Goal: Task Accomplishment & Management: Complete application form

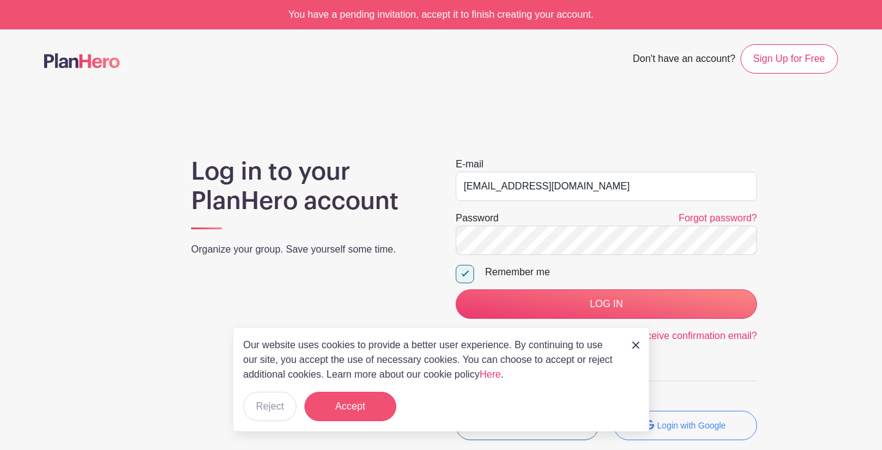
click at [380, 402] on button "Accept" at bounding box center [351, 406] width 92 height 29
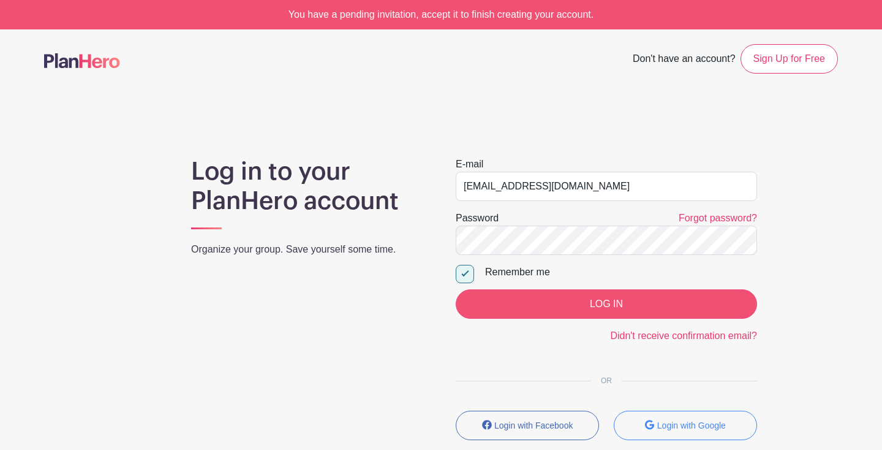
click at [546, 305] on input "LOG IN" at bounding box center [606, 303] width 301 height 29
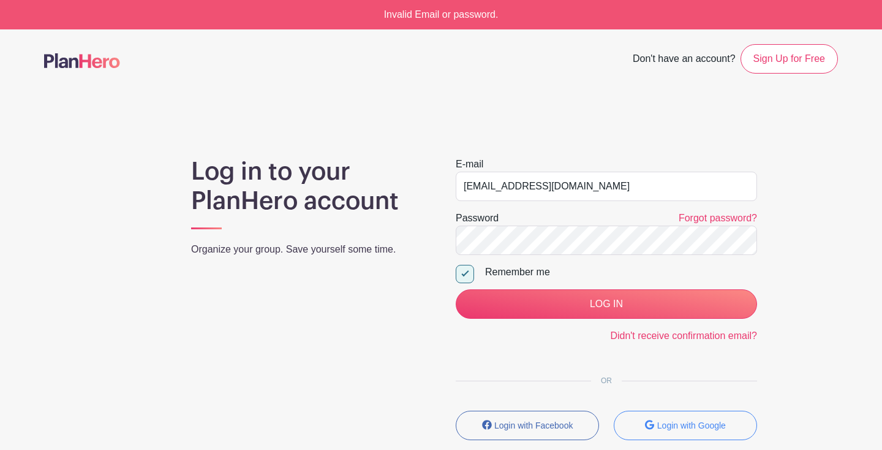
click at [639, 135] on main "Don't have an account? Sign Up for Free Log in to your PlanHero account Organiz…" at bounding box center [441, 277] width 882 height 497
click at [607, 304] on input "LOG IN" at bounding box center [606, 303] width 301 height 29
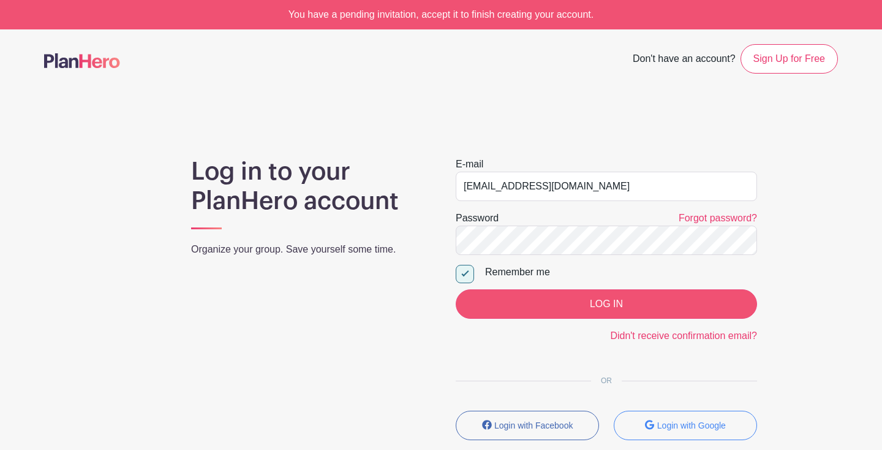
click at [548, 298] on input "LOG IN" at bounding box center [606, 303] width 301 height 29
click at [669, 305] on input "LOG IN" at bounding box center [606, 303] width 301 height 29
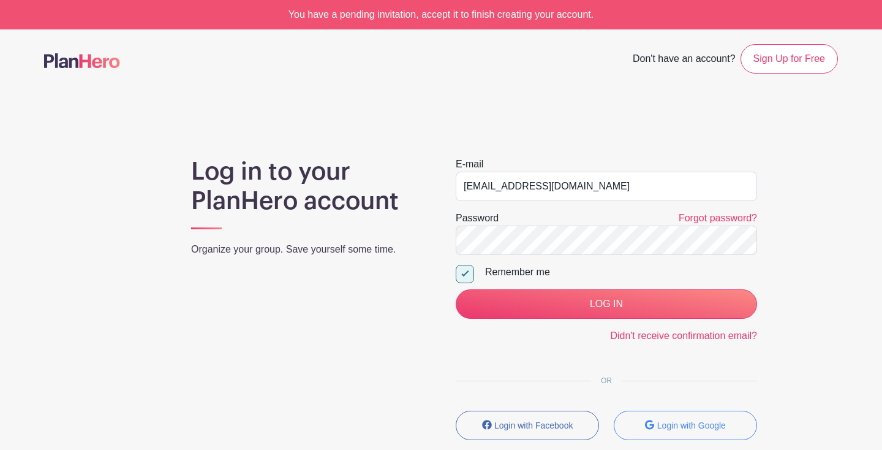
click at [715, 136] on main "Don't have an account? Sign Up for Free Log in to your PlanHero account Organiz…" at bounding box center [441, 277] width 882 height 497
click at [779, 53] on link "Sign Up for Free" at bounding box center [789, 58] width 97 height 29
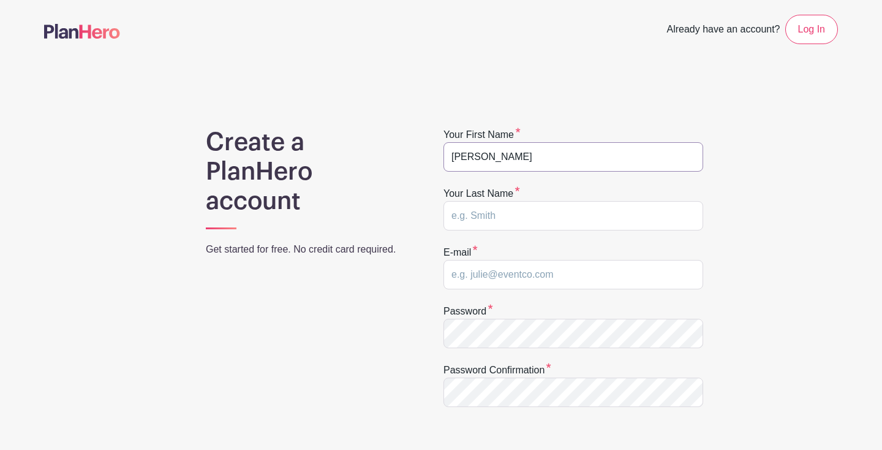
type input "Scott"
type input "[PERSON_NAME]"
type input "[EMAIL_ADDRESS][DOMAIN_NAME]"
click at [779, 361] on div "Create a PlanHero account Get started for free. No credit card required. Your f…" at bounding box center [441, 388] width 794 height 522
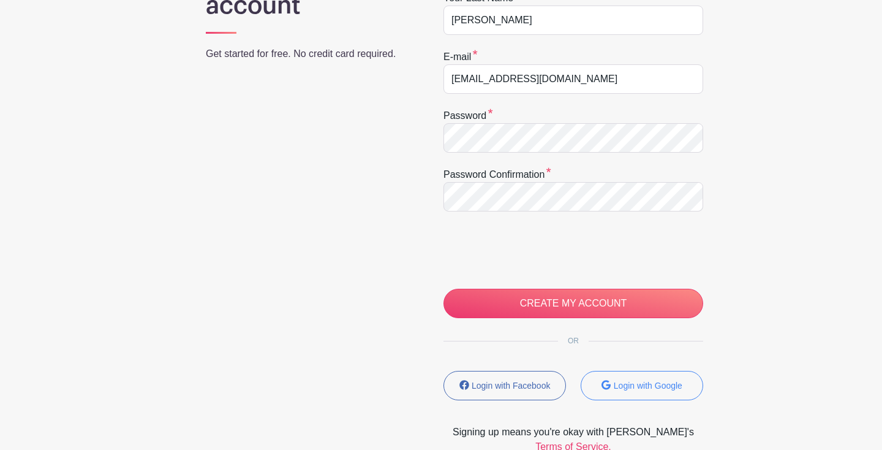
scroll to position [209, 0]
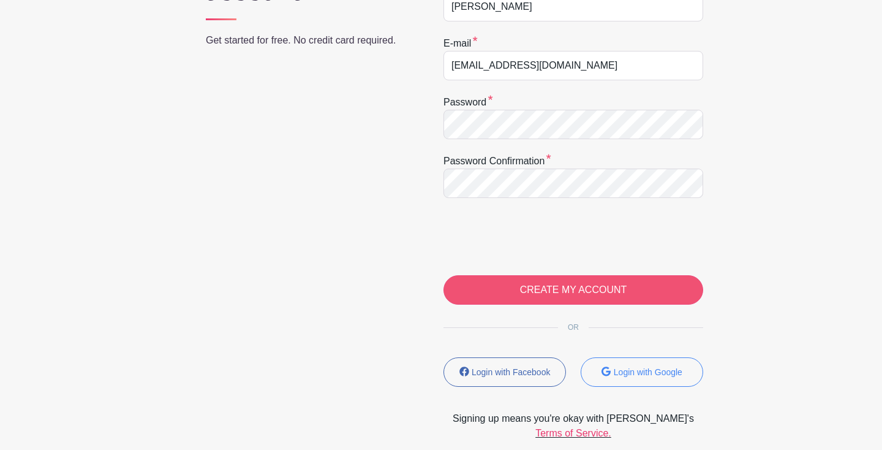
click at [513, 289] on input "CREATE MY ACCOUNT" at bounding box center [574, 289] width 260 height 29
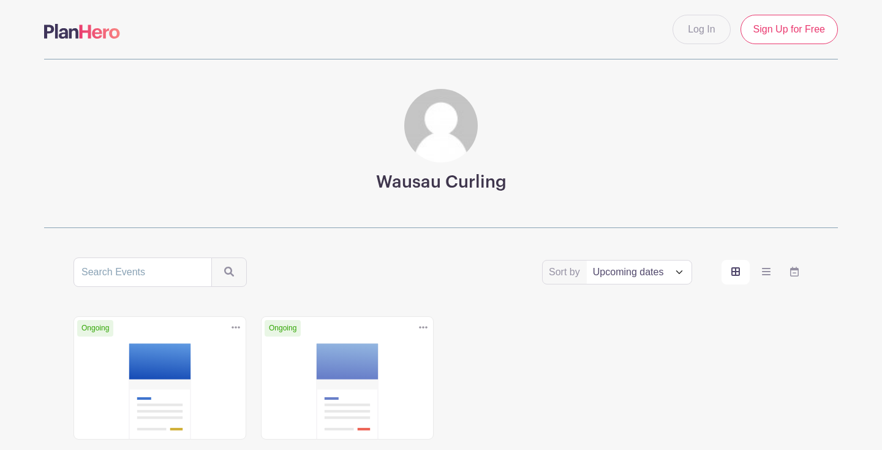
click at [470, 335] on div "Ongoing Duplicate Delete Ice Build 2025 131 open spots Next Date: Sep 17, 2025 …" at bounding box center [441, 428] width 750 height 225
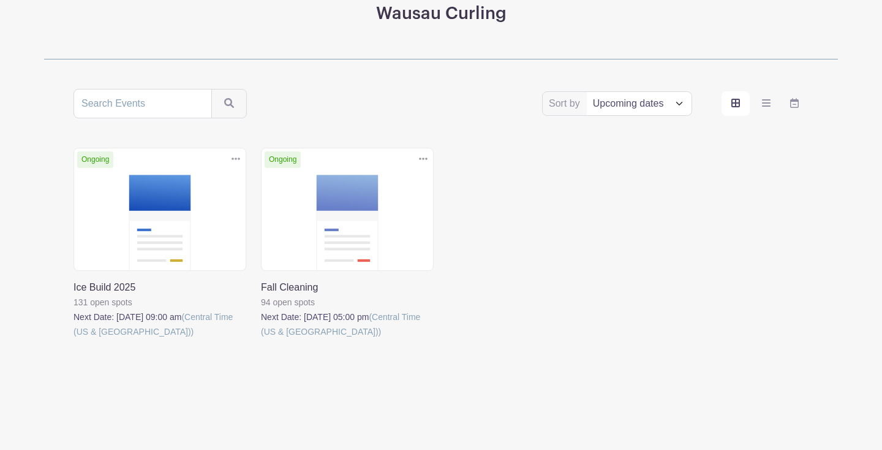
scroll to position [168, 0]
click at [74, 339] on link at bounding box center [74, 339] width 0 height 0
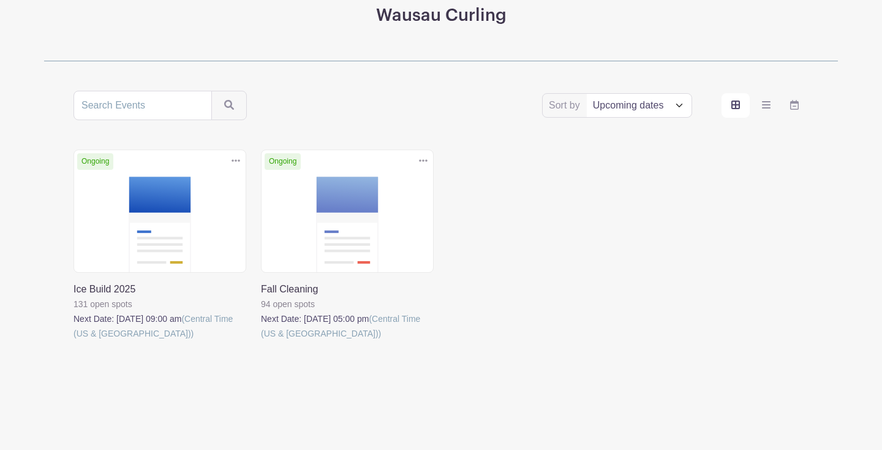
scroll to position [168, 0]
